Goal: Obtain resource: Obtain resource

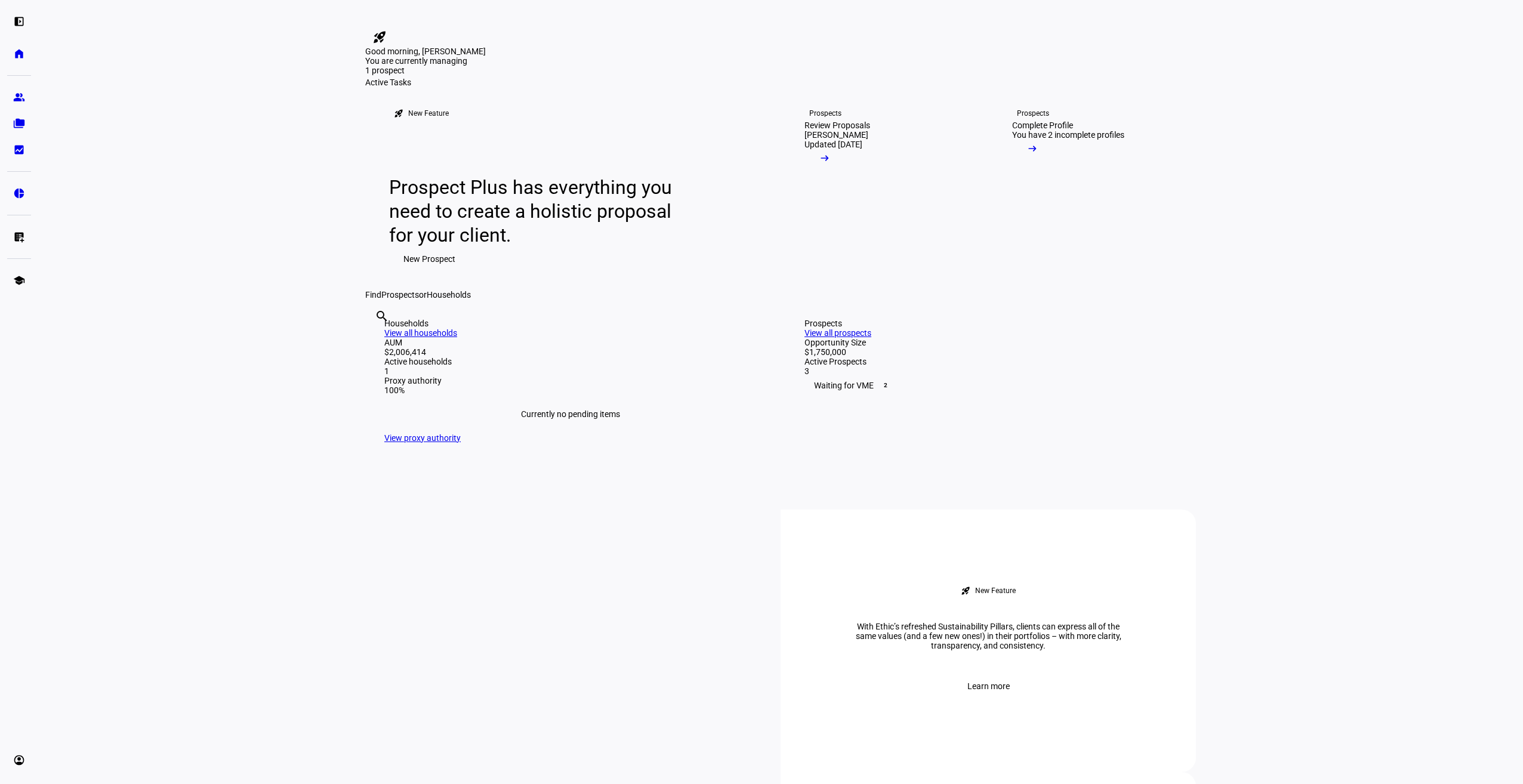
drag, startPoint x: 145, startPoint y: 305, endPoint x: 190, endPoint y: 461, distance: 162.4
click at [162, 301] on eth-layout-page-content "rocket_launch Product Updates The latest features and improvements Powered by L…" at bounding box center [781, 392] width 1485 height 784
click at [187, 272] on eth-layout-page-content "rocket_launch Product Updates The latest features and improvements Powered by L…" at bounding box center [781, 392] width 1485 height 784
click at [179, 274] on eth-layout-page-content "rocket_launch Product Updates The latest features and improvements Powered by L…" at bounding box center [781, 392] width 1485 height 784
click at [196, 248] on eth-layout-page-content "rocket_launch Product Updates The latest features and improvements Powered by L…" at bounding box center [781, 392] width 1485 height 784
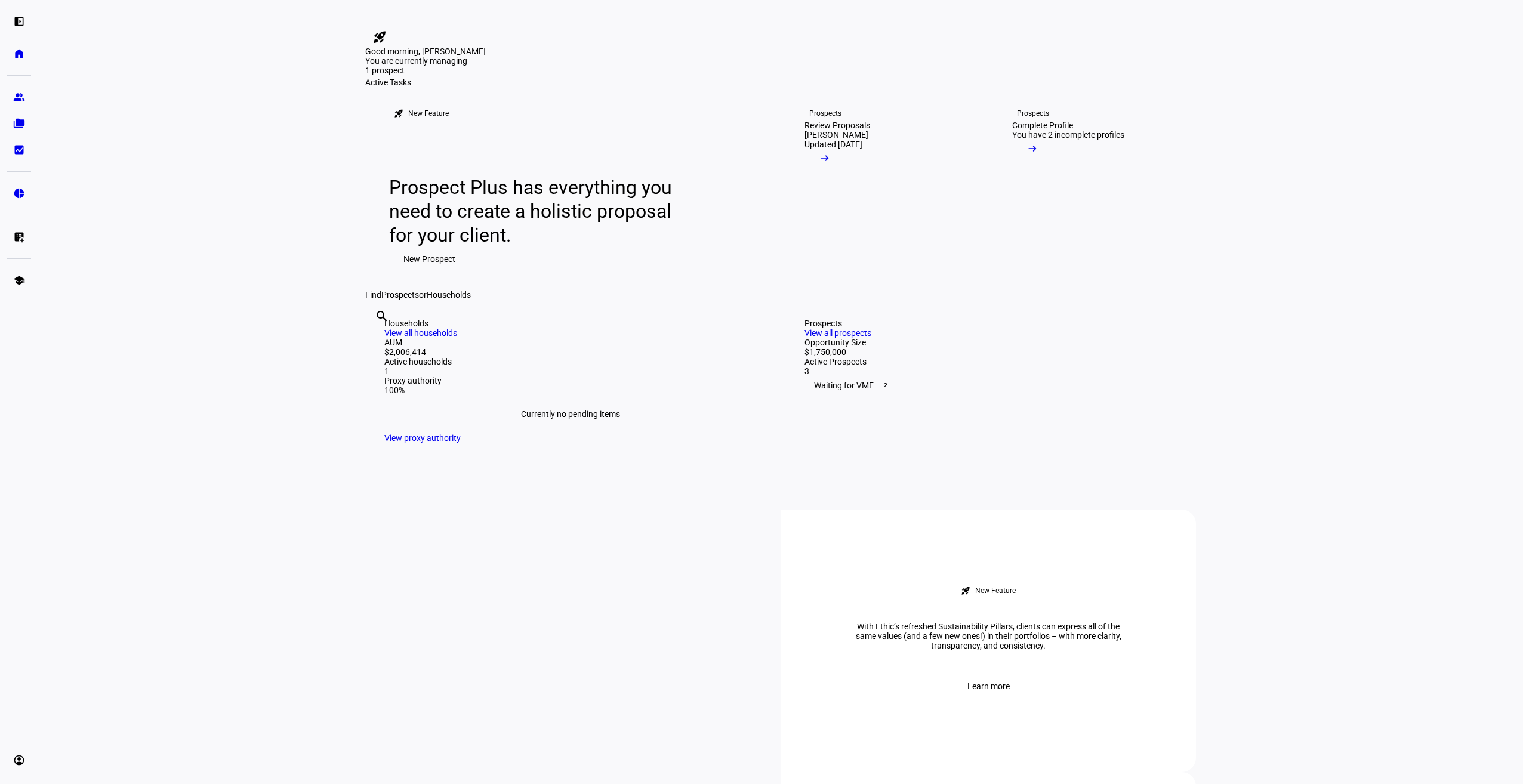
click at [86, 426] on eth-layout-page-content "rocket_launch Product Updates The latest features and improvements Powered by L…" at bounding box center [781, 392] width 1485 height 784
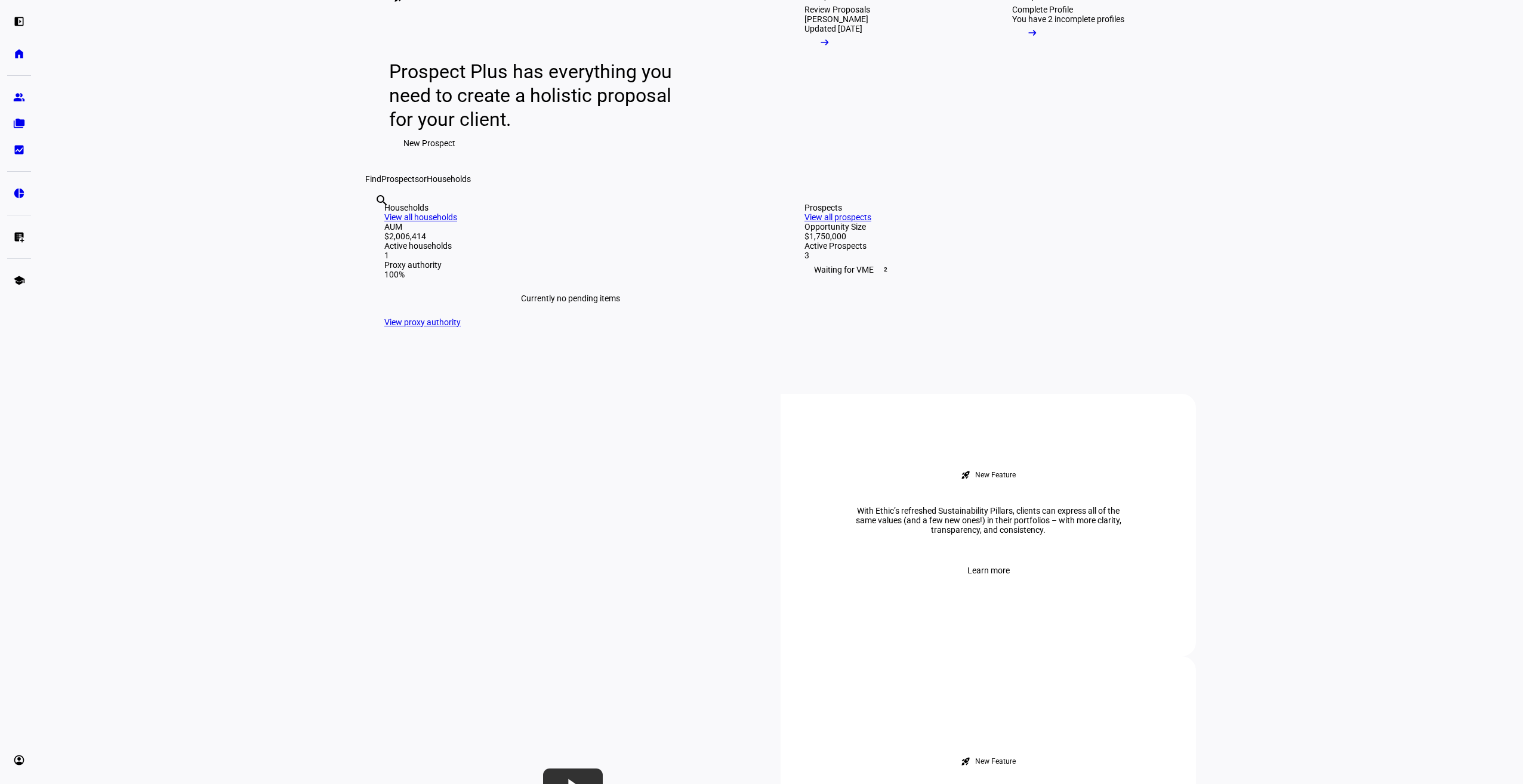
scroll to position [120, 0]
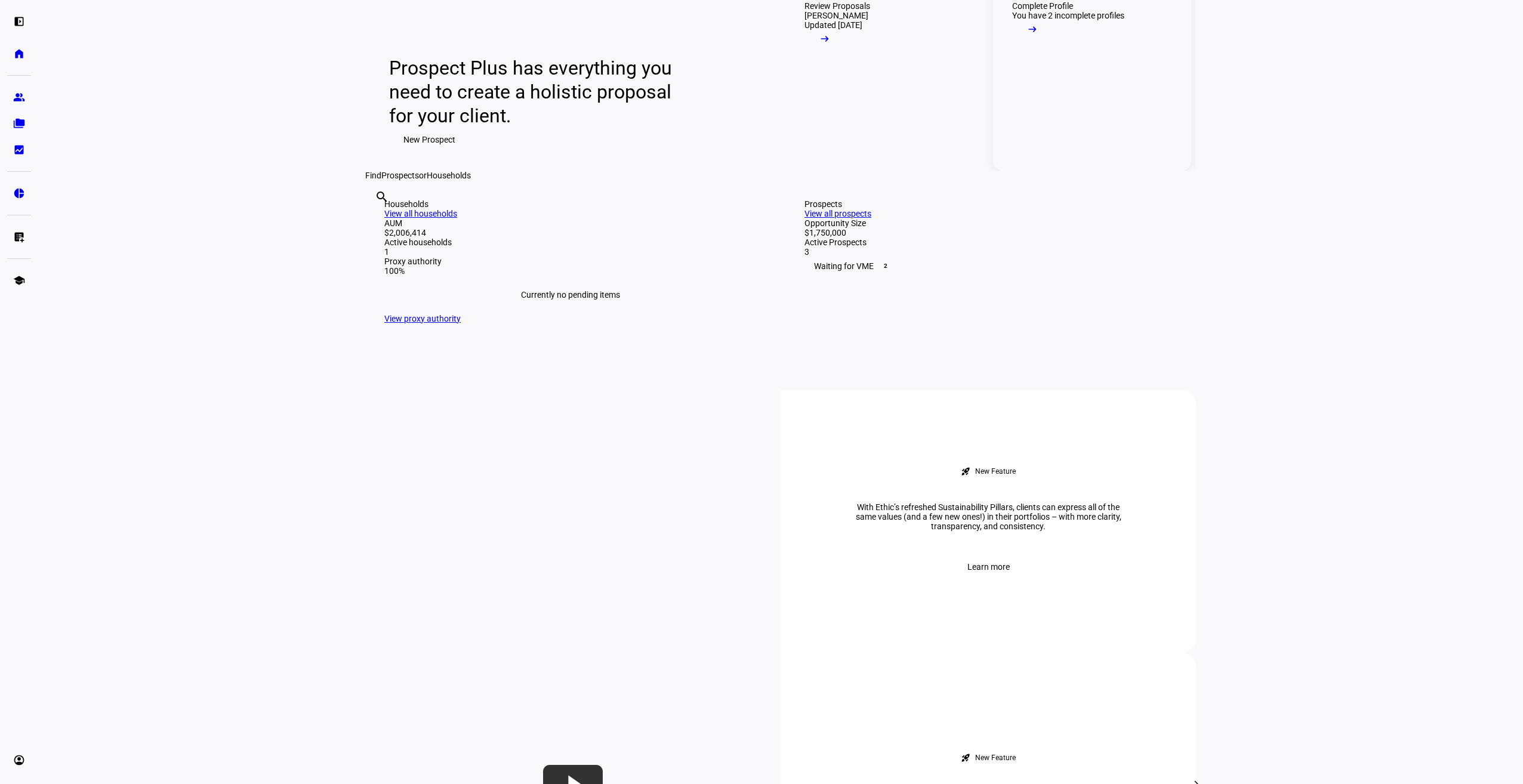
click at [1073, 11] on div "Complete Profile" at bounding box center [1043, 6] width 61 height 9
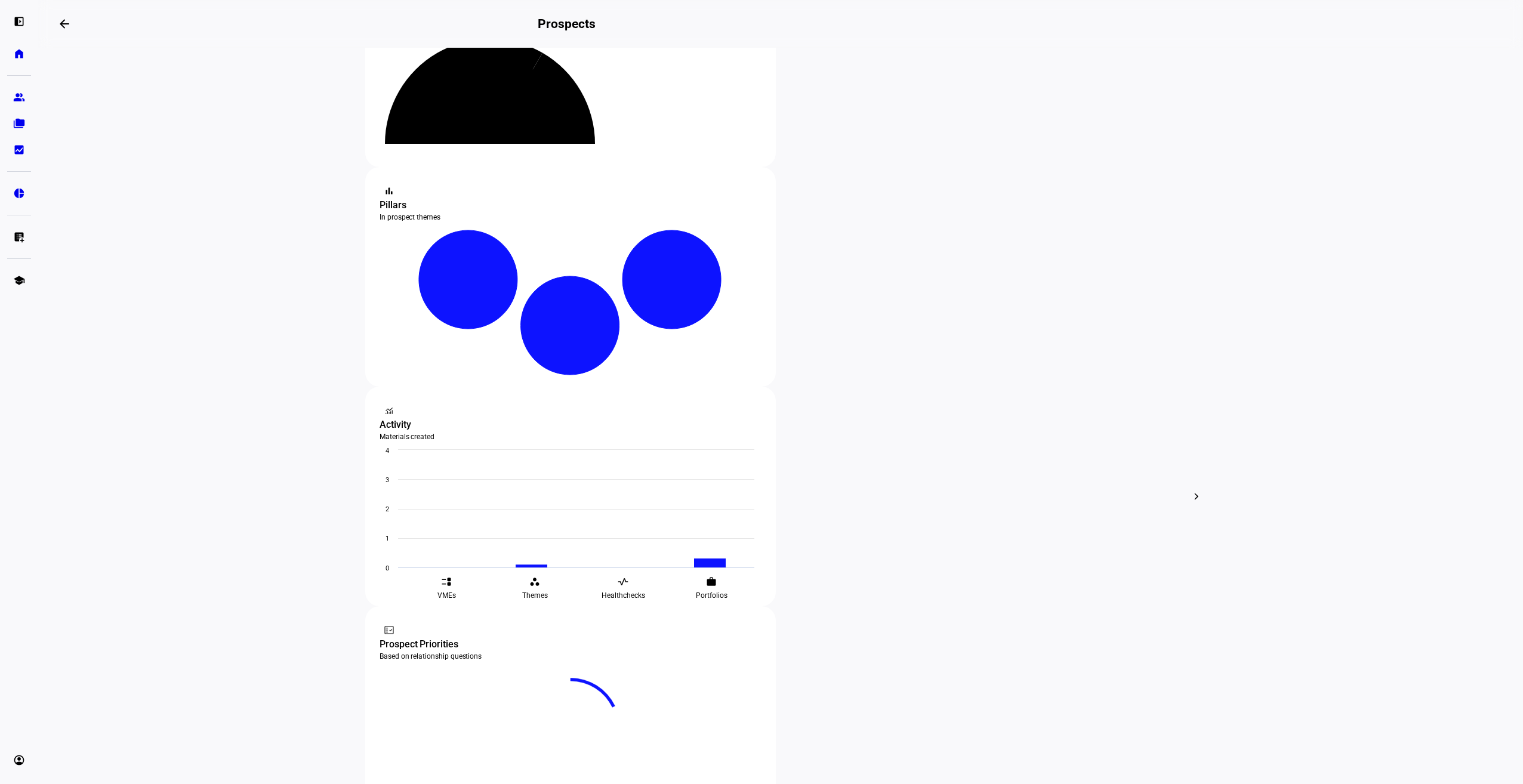
scroll to position [120, 0]
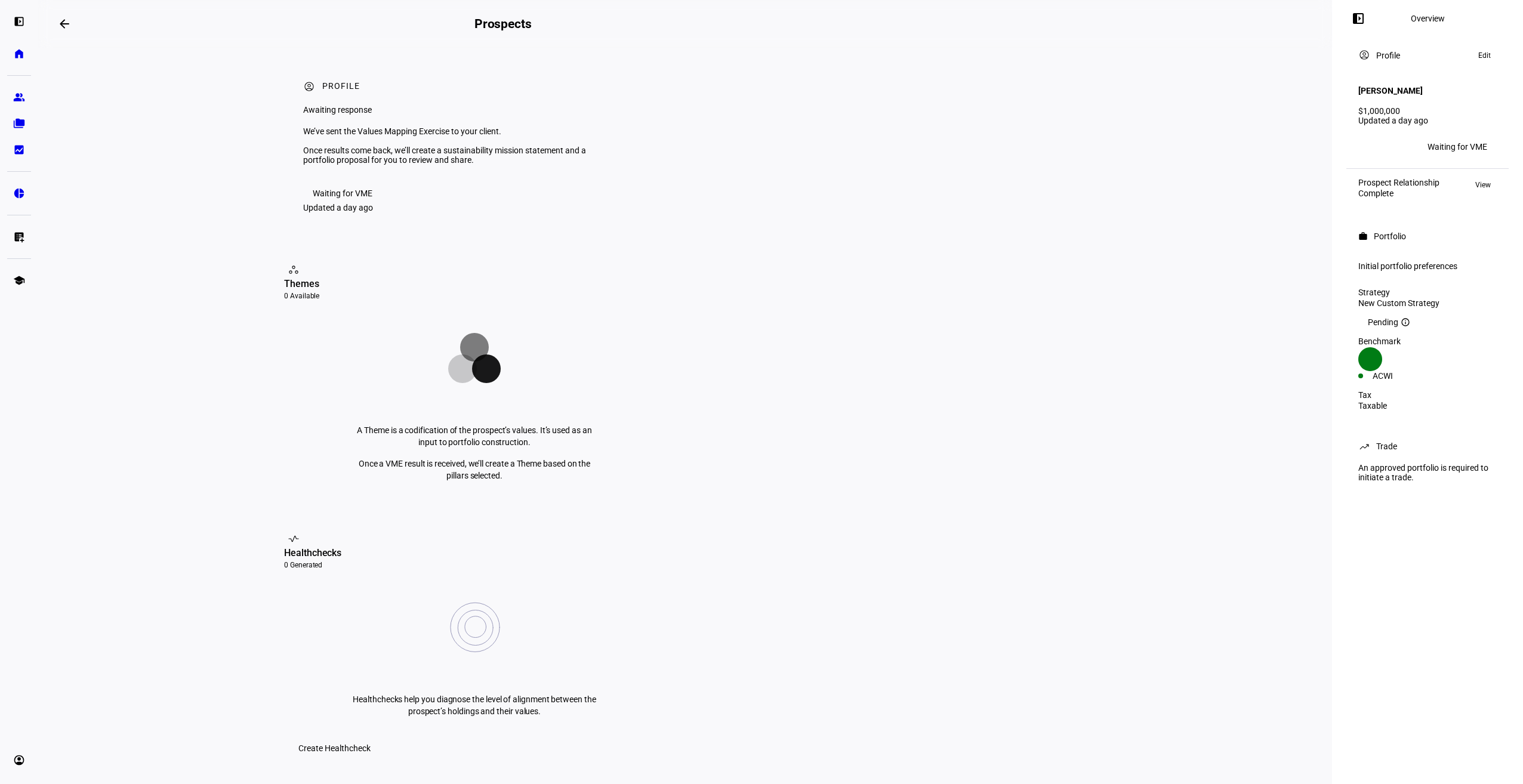
click at [142, 356] on eth-layout-page-content "arrow_backwards Prospects Overview left_panel_close account_circle Profile Awai…" at bounding box center [685, 392] width 1294 height 784
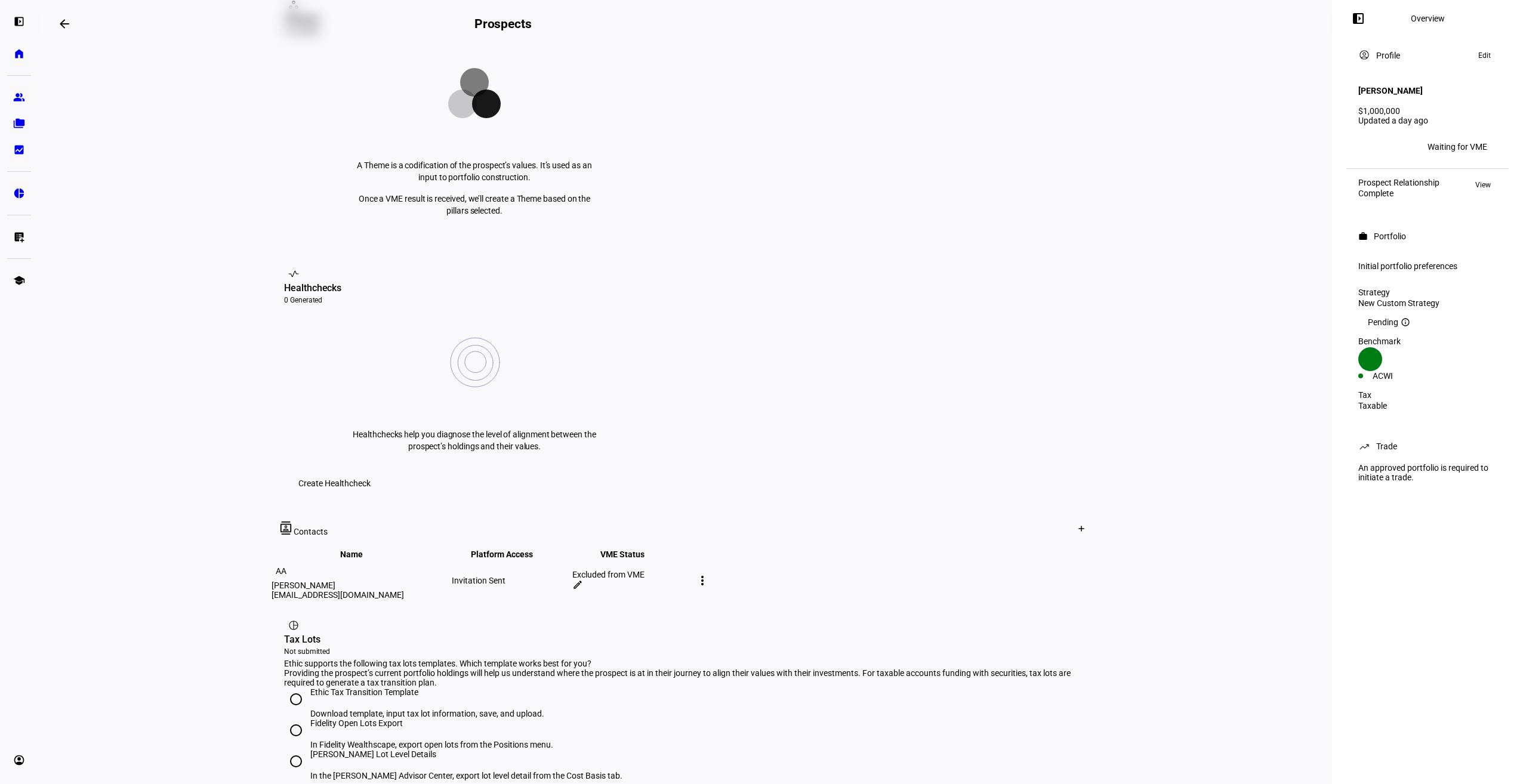
scroll to position [298, 0]
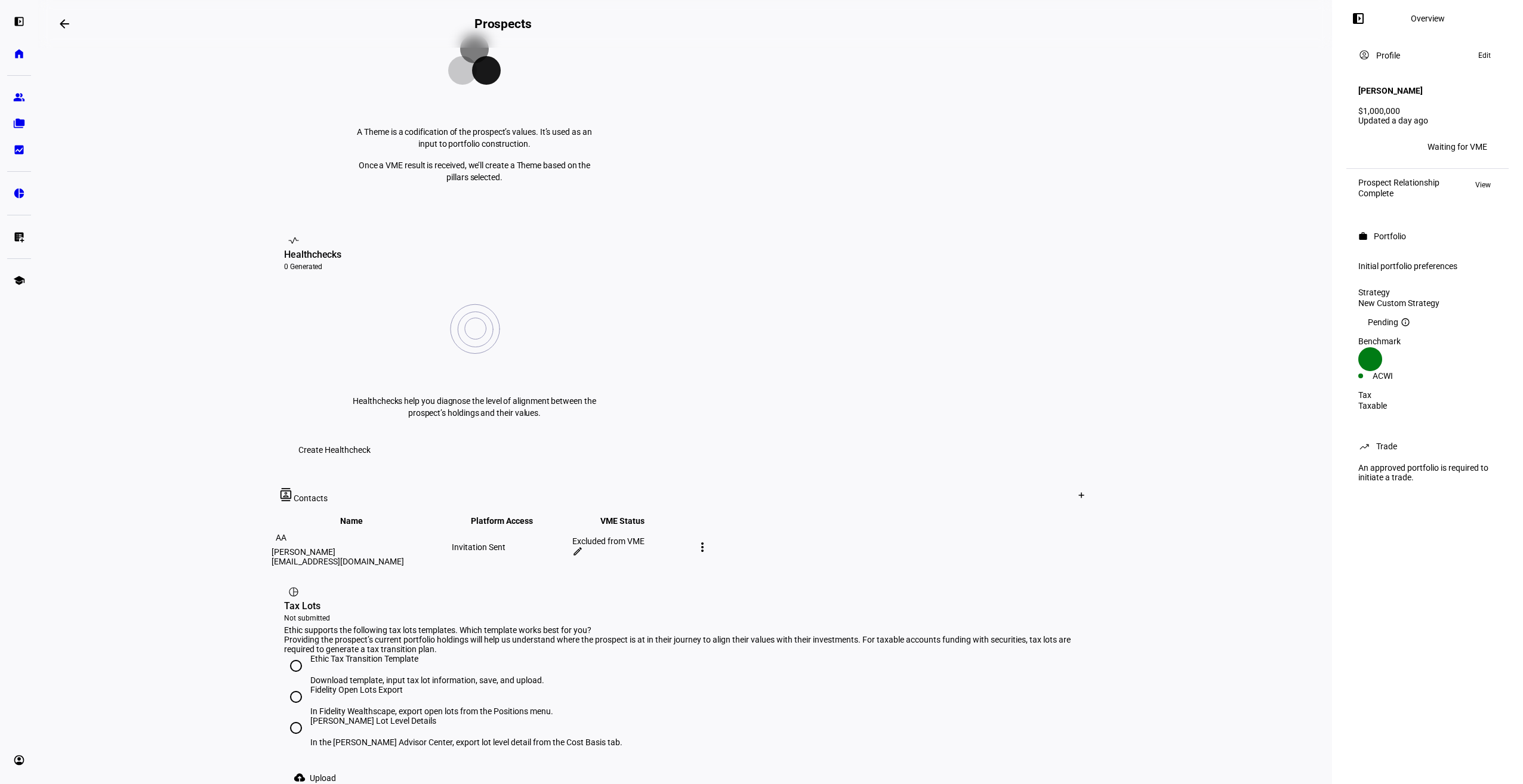
click at [710, 540] on mat-icon "more_vert" at bounding box center [702, 547] width 14 height 14
click at [1158, 343] on div at bounding box center [761, 392] width 1523 height 784
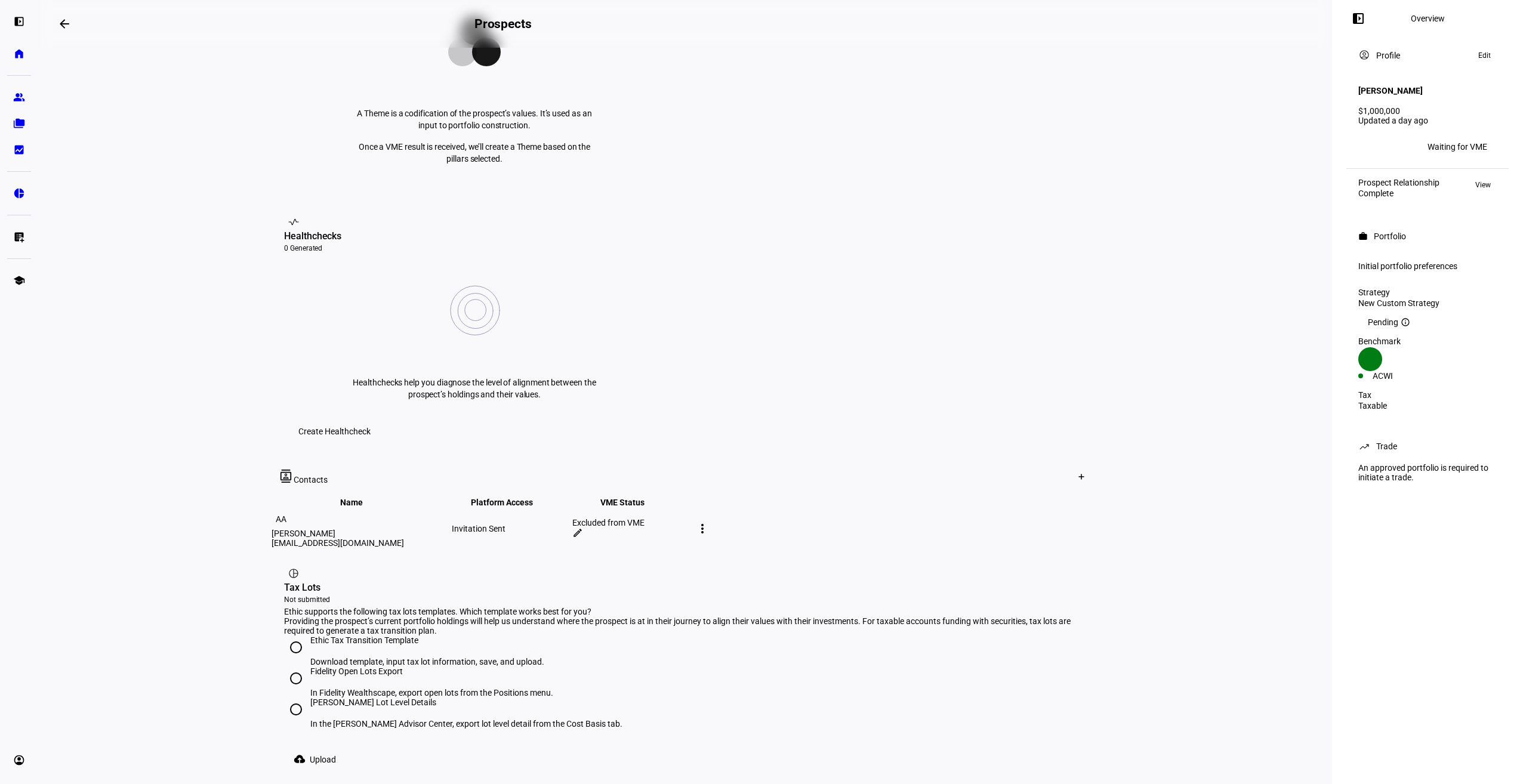
click at [291, 636] on input "Ethic Tax Transition Template Download template, input tax lot information, sav…" at bounding box center [295, 647] width 24 height 24
radio input "true"
click at [371, 778] on span "Download template" at bounding box center [334, 782] width 72 height 9
click at [291, 666] on input "Fidelity Open Lots Export In Fidelity Wealthscape, export open lots from the Po…" at bounding box center [295, 678] width 24 height 24
radio input "true"
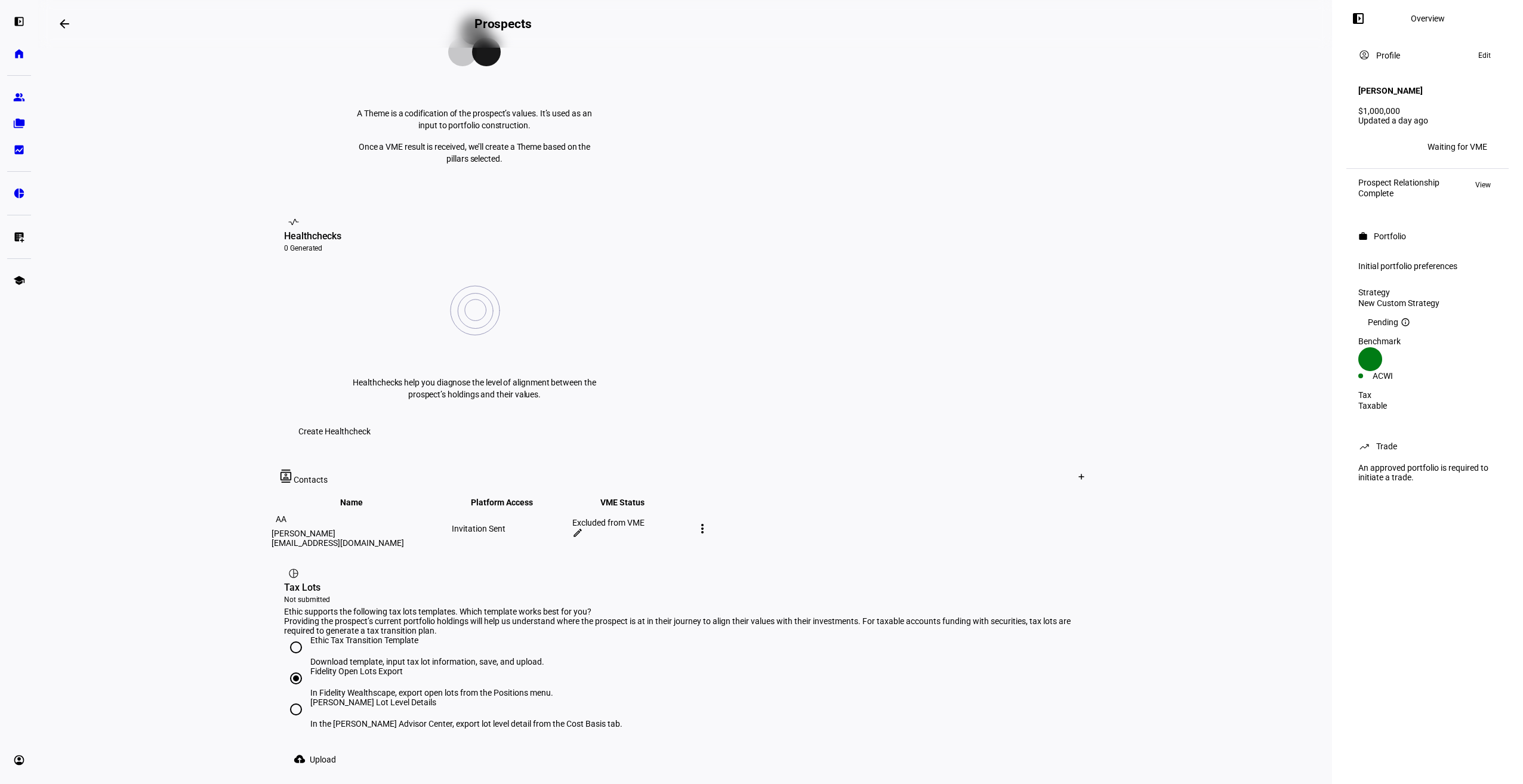
click at [317, 747] on span "Upload" at bounding box center [323, 759] width 26 height 24
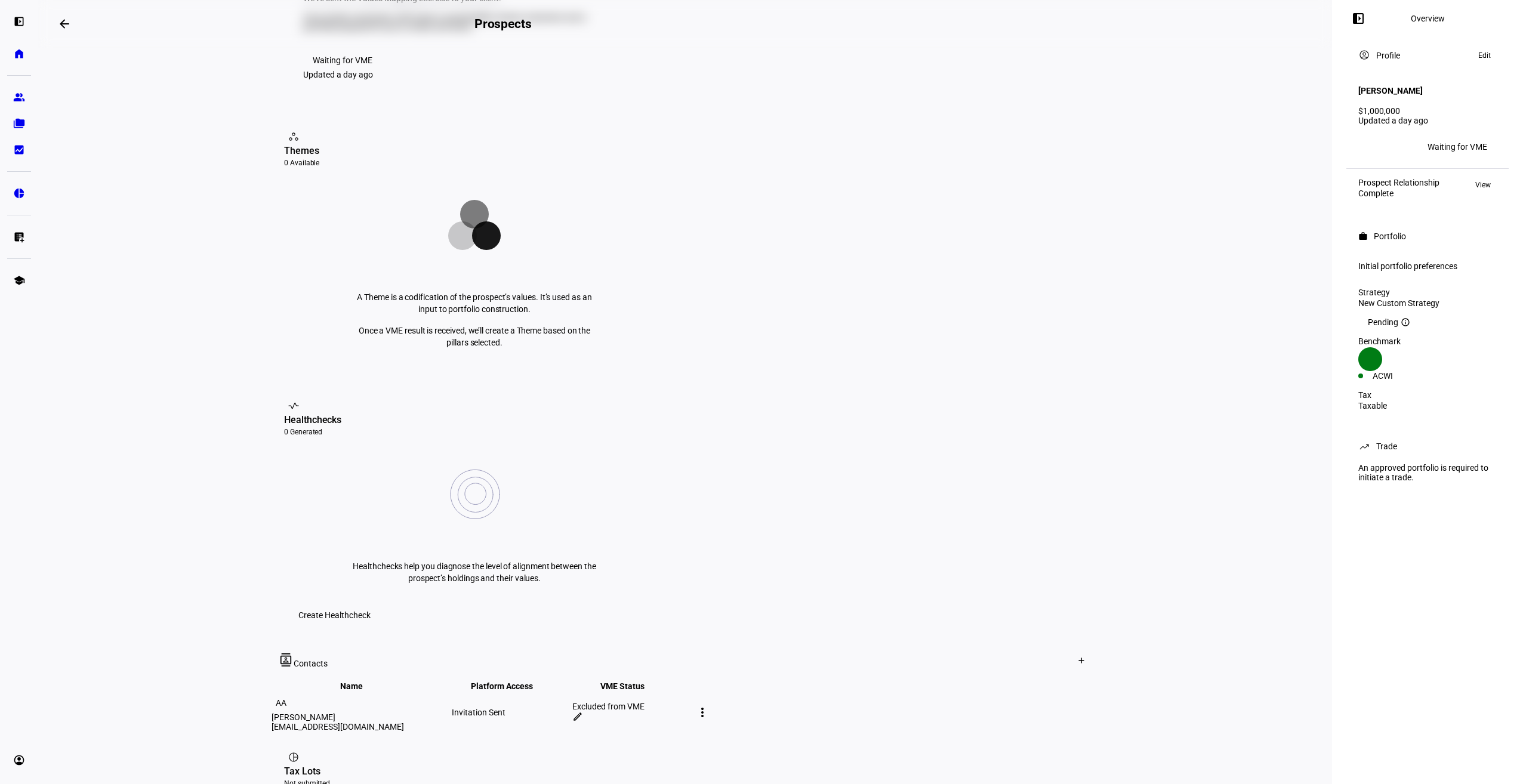
scroll to position [271, 0]
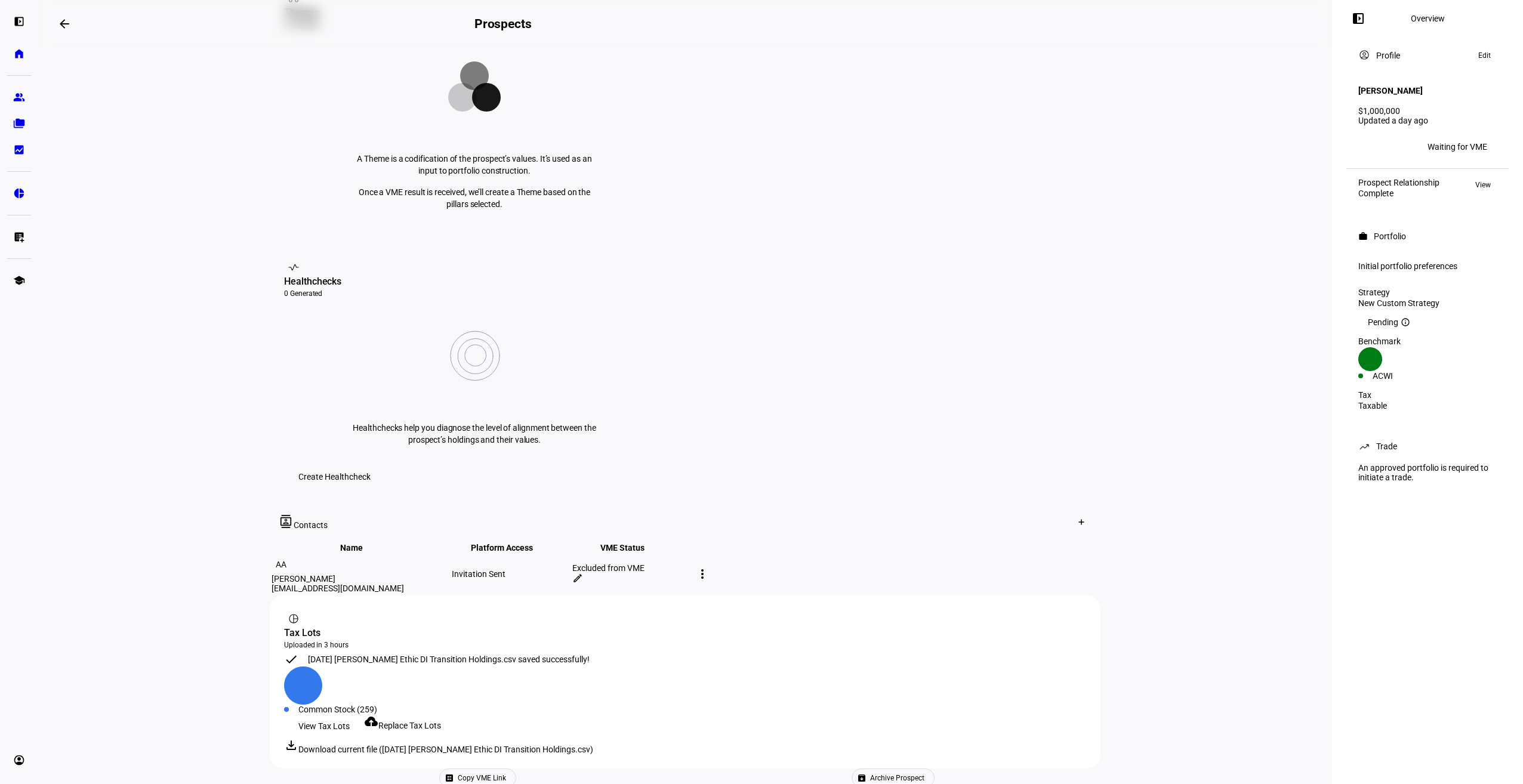
click at [152, 384] on eth-layout-page-content "arrow_backwards Prospects Overview left_panel_close account_circle Profile Awai…" at bounding box center [685, 392] width 1294 height 784
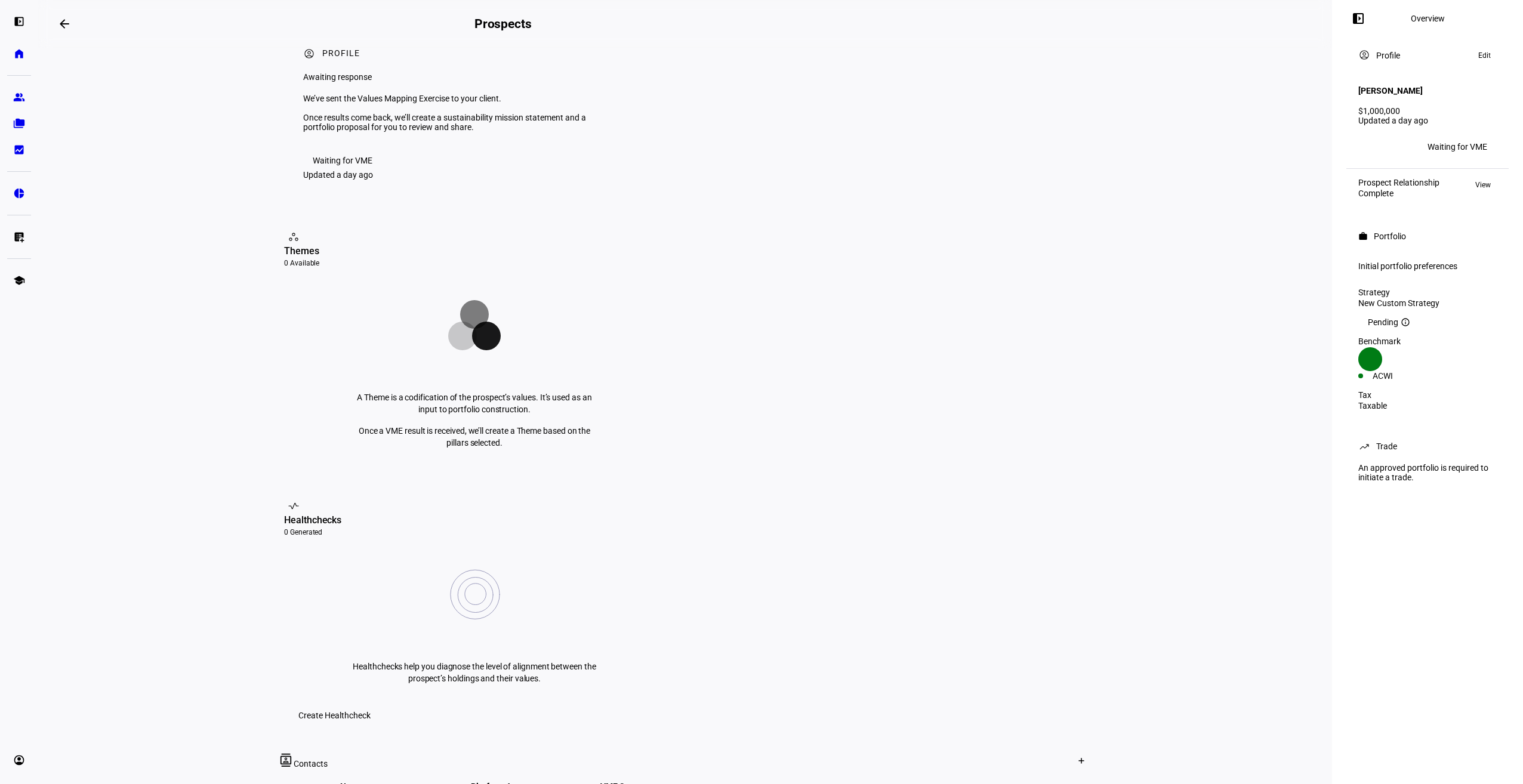
scroll to position [0, 0]
